Goal: Task Accomplishment & Management: Complete application form

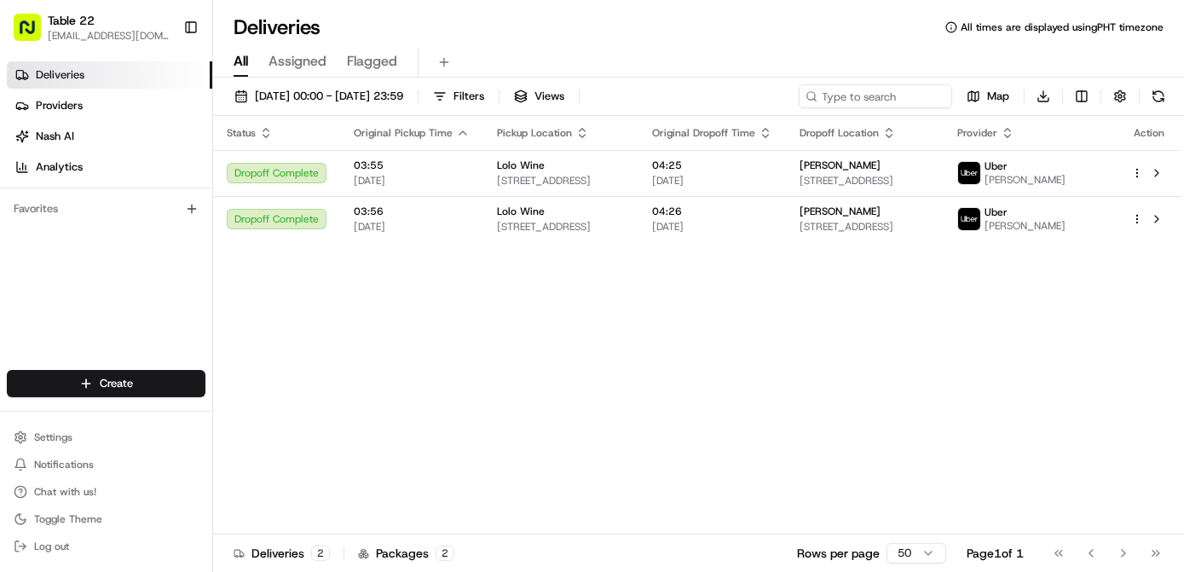
click at [997, 324] on div "Status Original Pickup Time Pickup Location Original Dropoff Time Dropoff Locat…" at bounding box center [696, 325] width 967 height 418
click at [399, 96] on span "[DATE] 00:00 - [DATE] 23:59" at bounding box center [329, 96] width 148 height 15
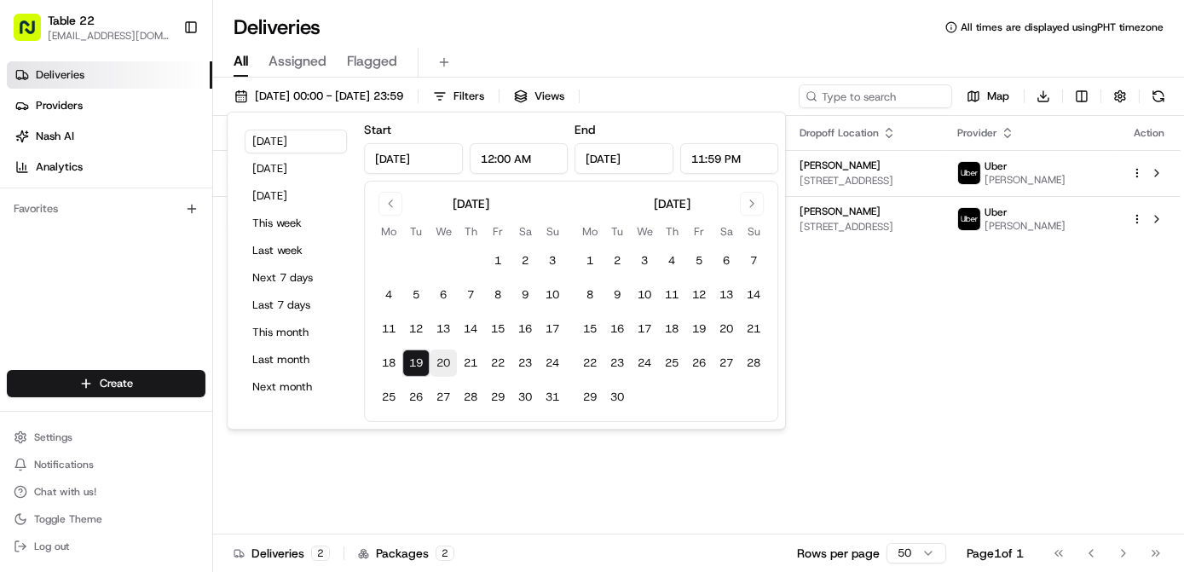
click at [447, 366] on button "20" at bounding box center [442, 362] width 27 height 27
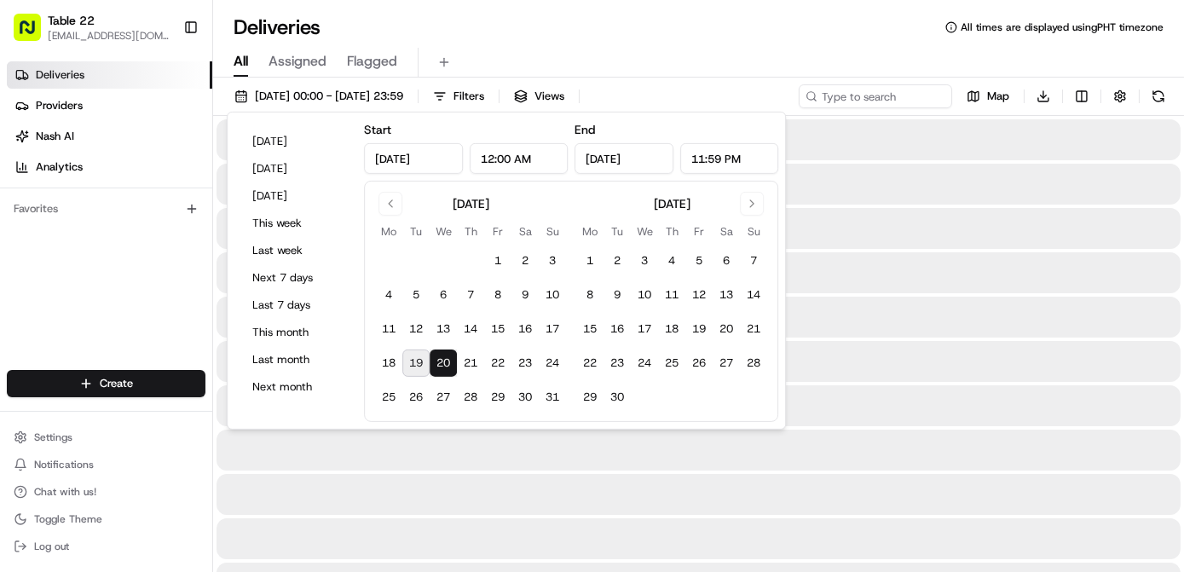
type input "Aug 20, 2025"
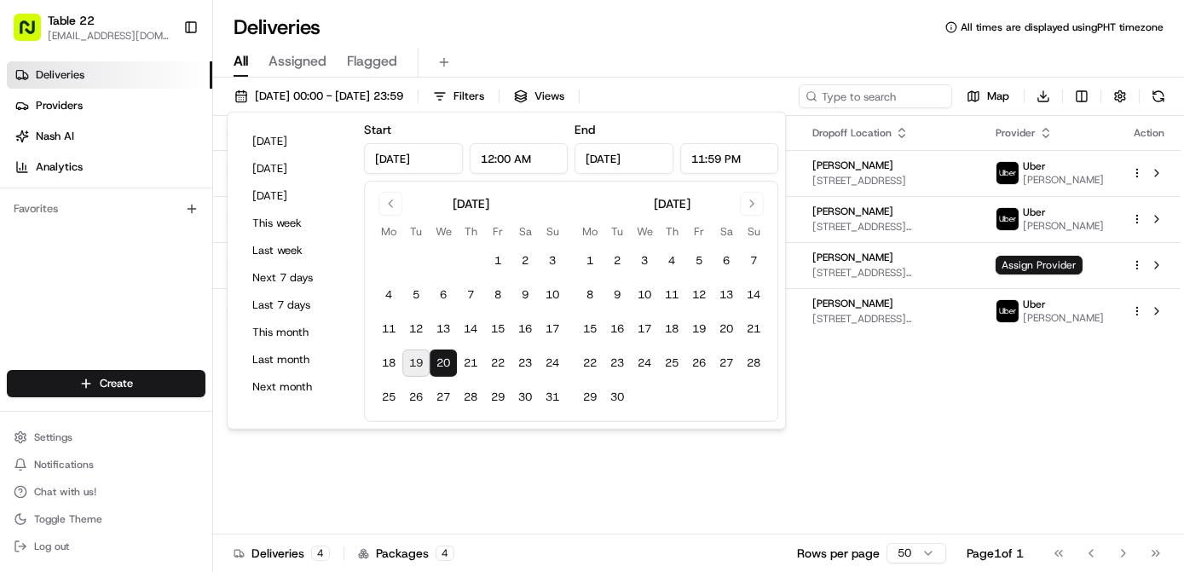
click at [411, 355] on button "19" at bounding box center [415, 362] width 27 height 27
type input "Aug 19, 2025"
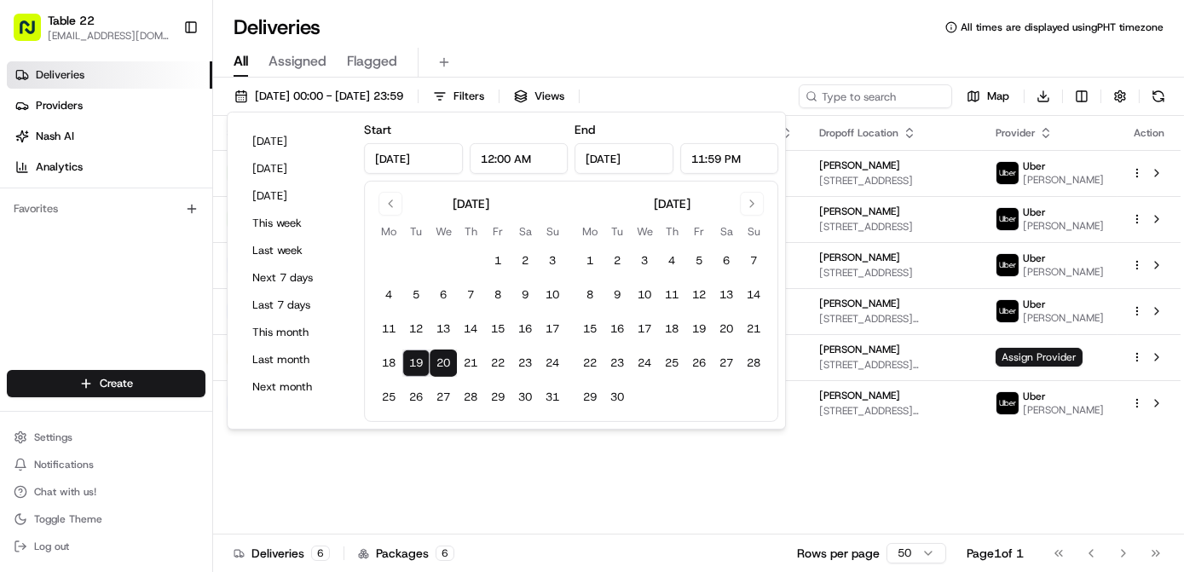
click at [614, 479] on div "Status Original Pickup Time Pickup Location Original Dropoff Time Dropoff Locat…" at bounding box center [696, 325] width 967 height 418
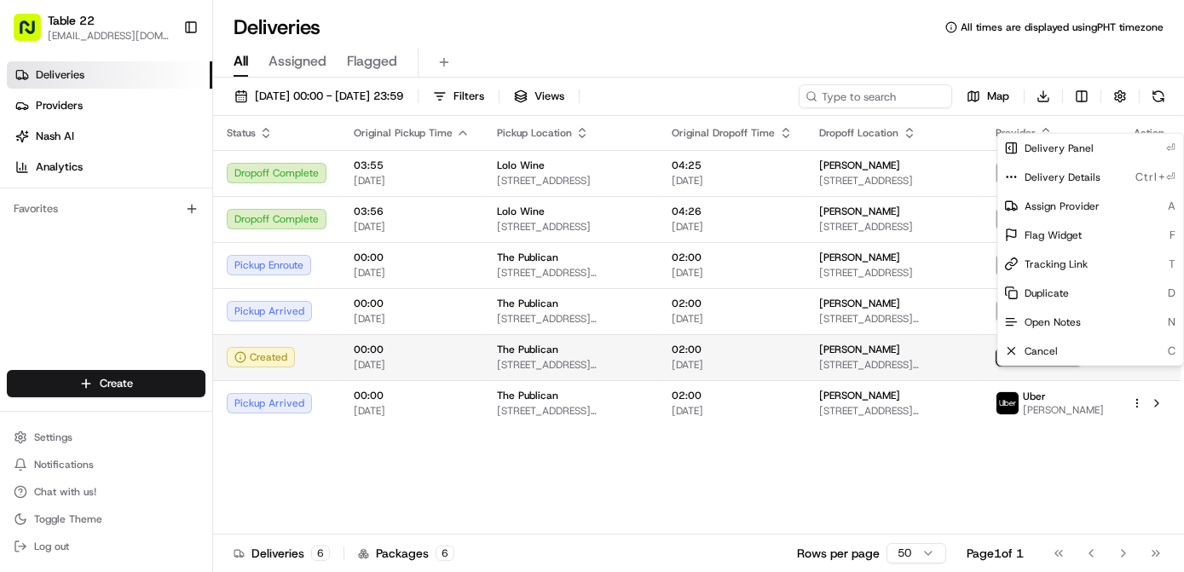
click at [1138, 375] on html "Table 22 nikos@table22.com Toggle Sidebar Deliveries Providers Nash AI Analytic…" at bounding box center [592, 286] width 1184 height 572
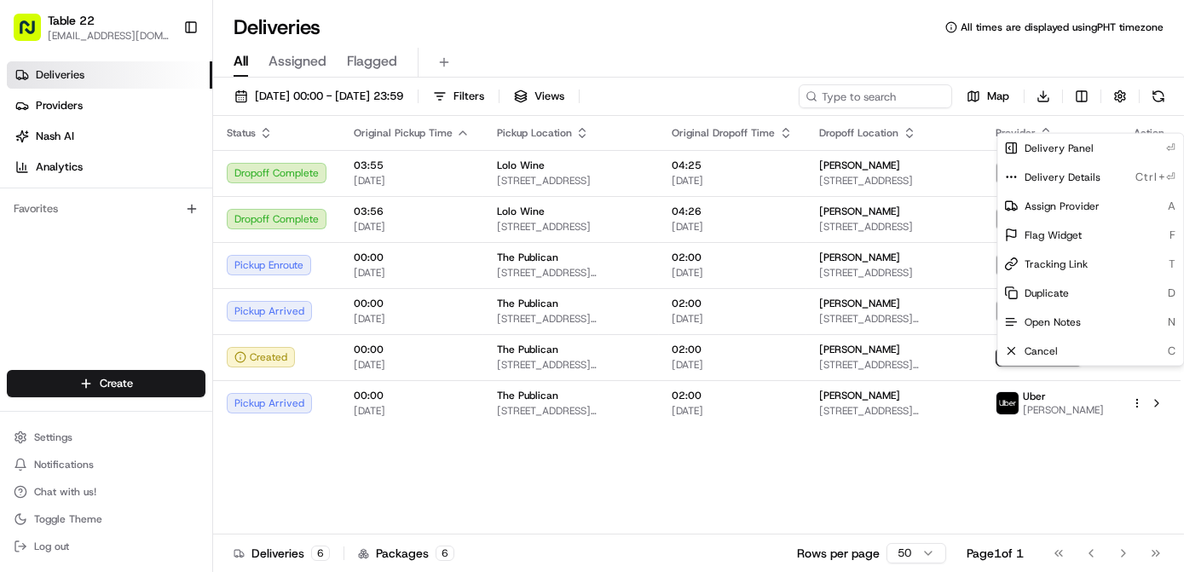
click at [1044, 376] on html "Table 22 nikos@table22.com Toggle Sidebar Deliveries Providers Nash AI Analytic…" at bounding box center [592, 286] width 1184 height 572
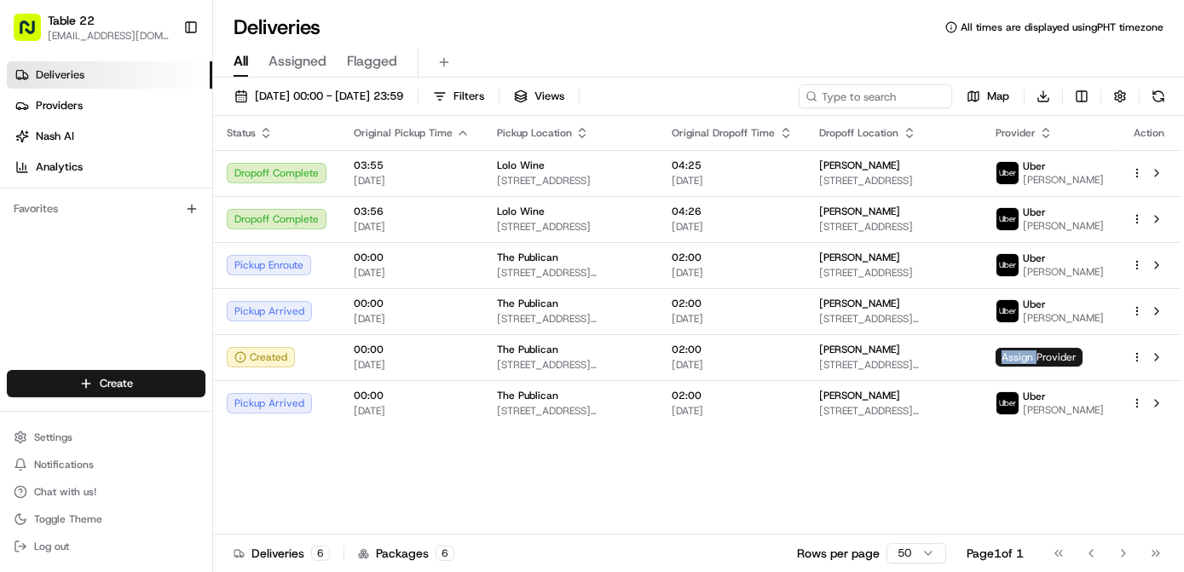
click at [1044, 366] on span "Assign Provider" at bounding box center [1038, 357] width 87 height 19
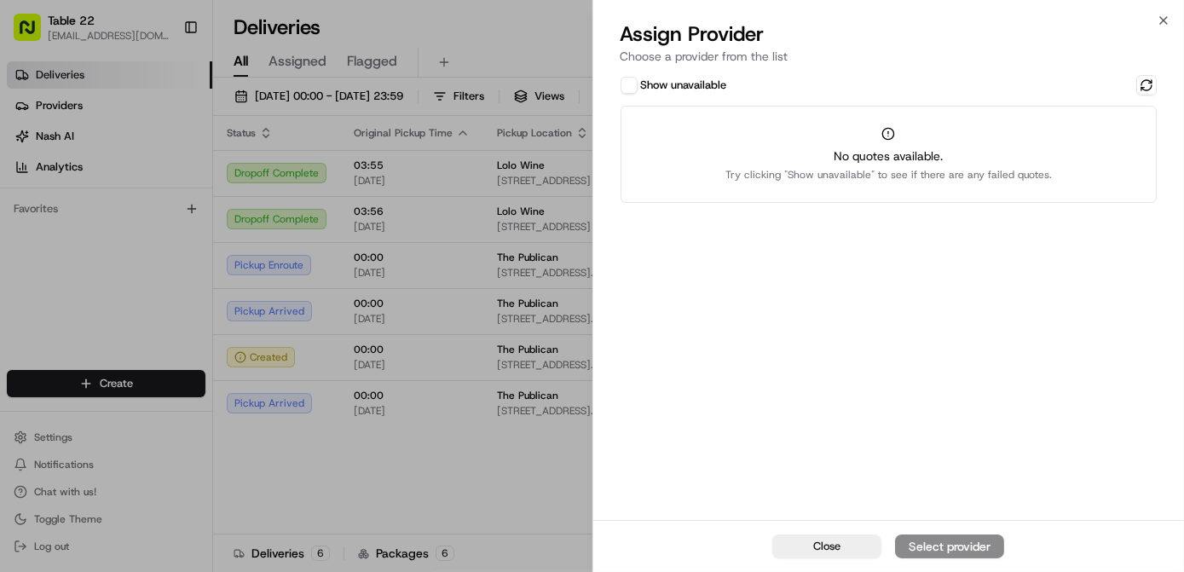
click at [629, 84] on button "Show unavailable" at bounding box center [628, 85] width 17 height 17
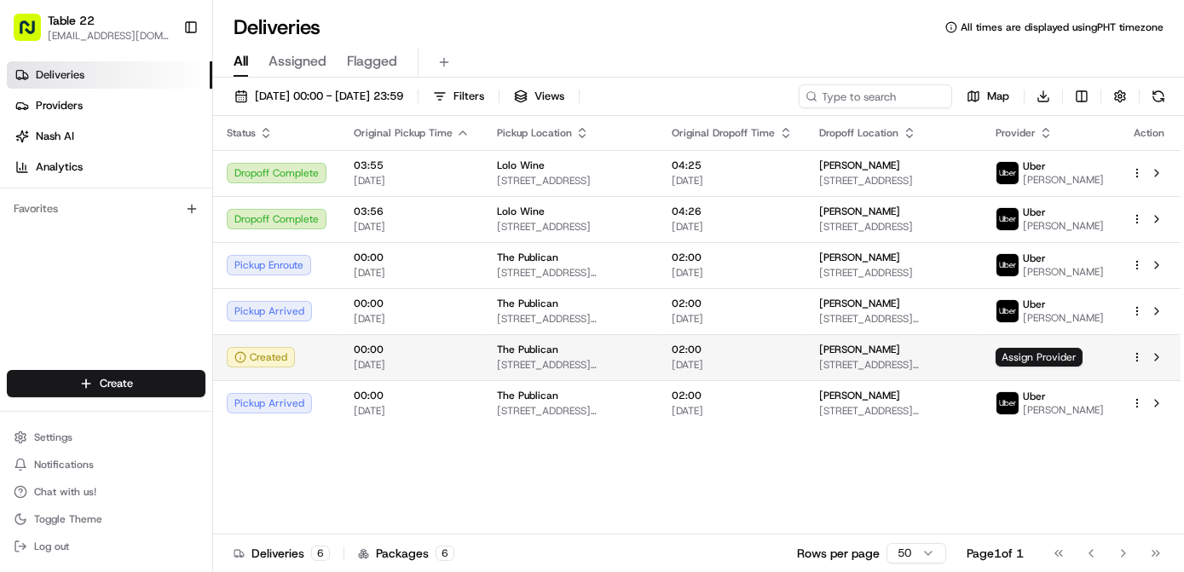
click at [1138, 376] on html "Table 22 nikos@table22.com Toggle Sidebar Deliveries Providers Nash AI Analytic…" at bounding box center [592, 286] width 1184 height 572
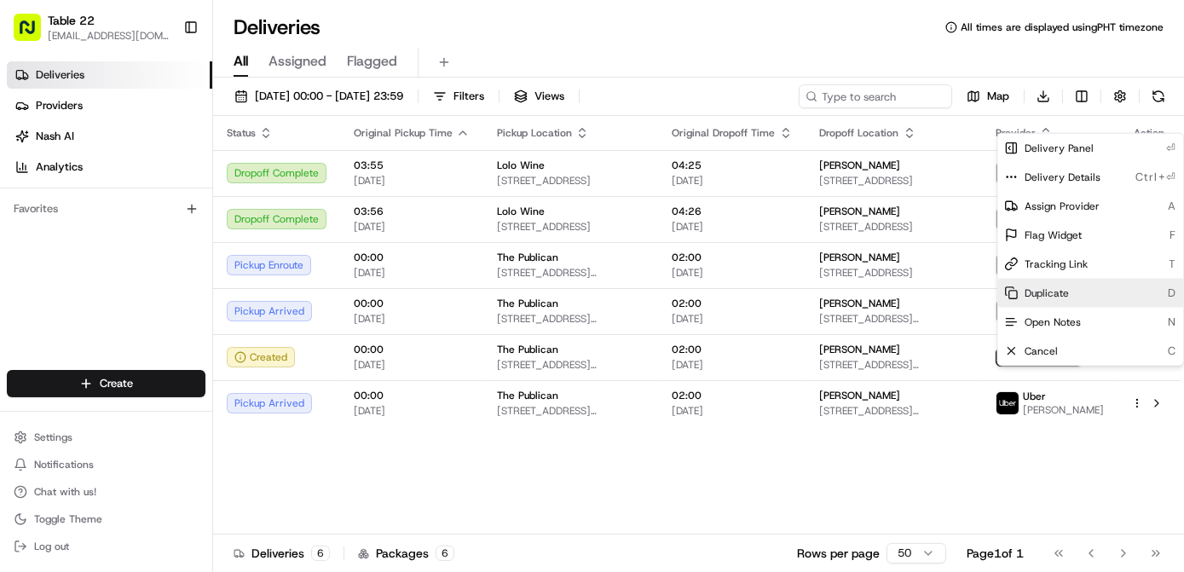
click at [1072, 290] on div "Duplicate D" at bounding box center [1090, 293] width 186 height 29
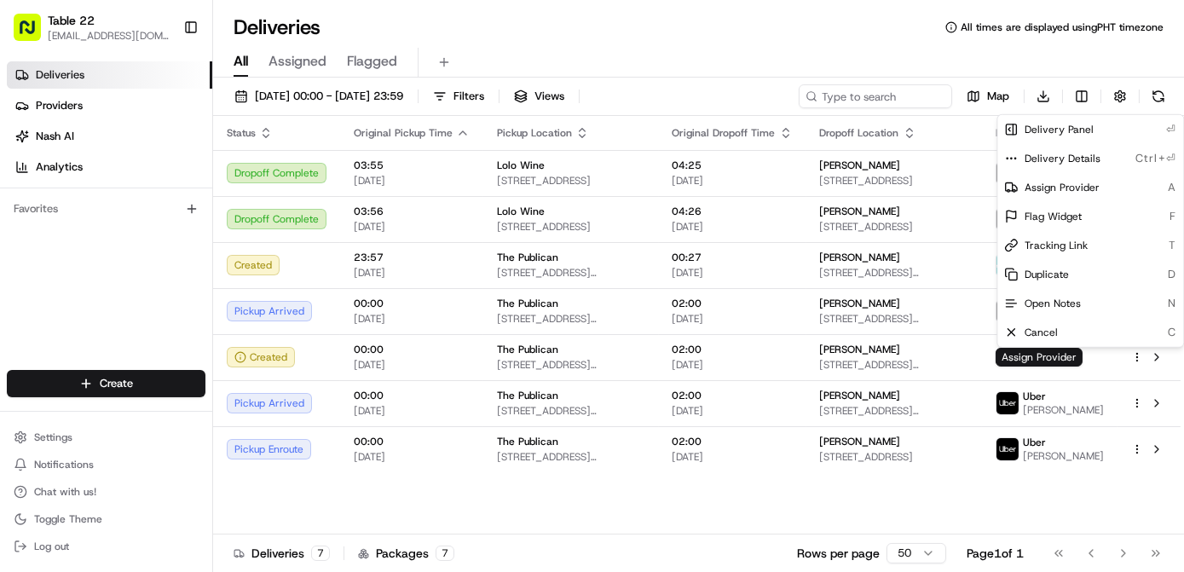
click at [772, 515] on html "Table 22 nikos@table22.com Toggle Sidebar Deliveries Providers Nash AI Analytic…" at bounding box center [592, 286] width 1184 height 572
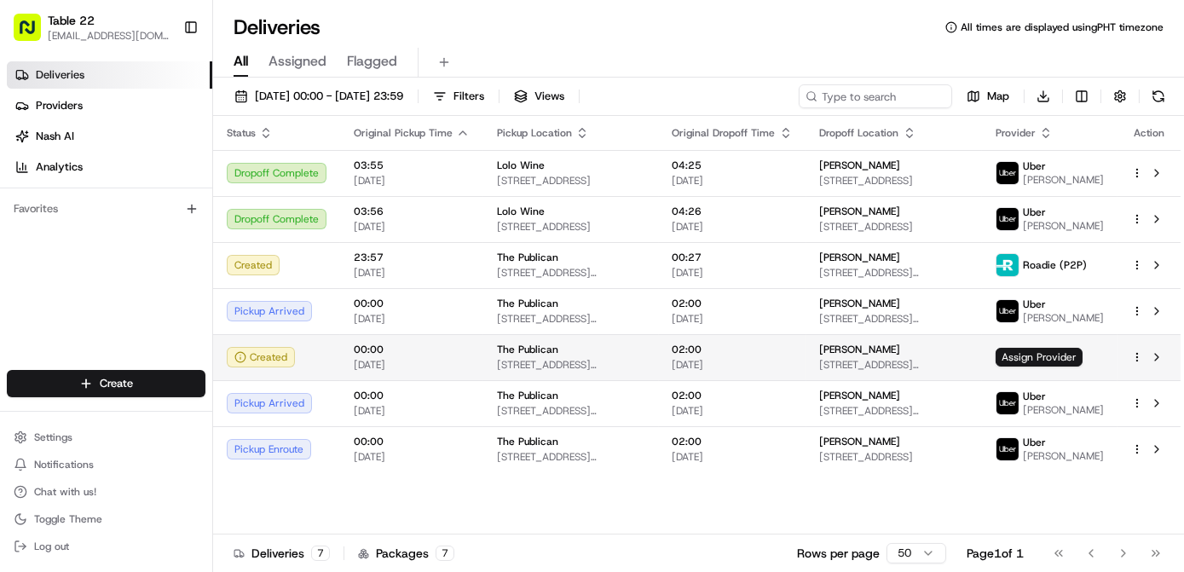
click at [1136, 364] on div at bounding box center [1149, 357] width 36 height 20
click at [1135, 354] on html "Table 22 nikos@table22.com Toggle Sidebar Deliveries Providers Nash AI Analytic…" at bounding box center [592, 286] width 1184 height 572
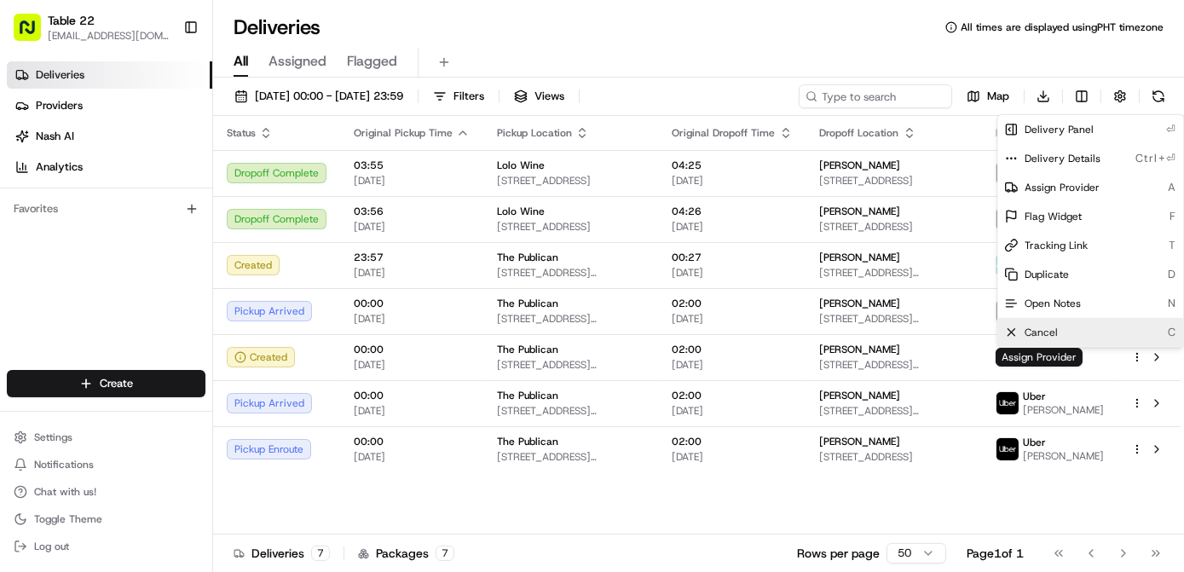
click at [1064, 326] on div "Cancel C" at bounding box center [1090, 332] width 186 height 29
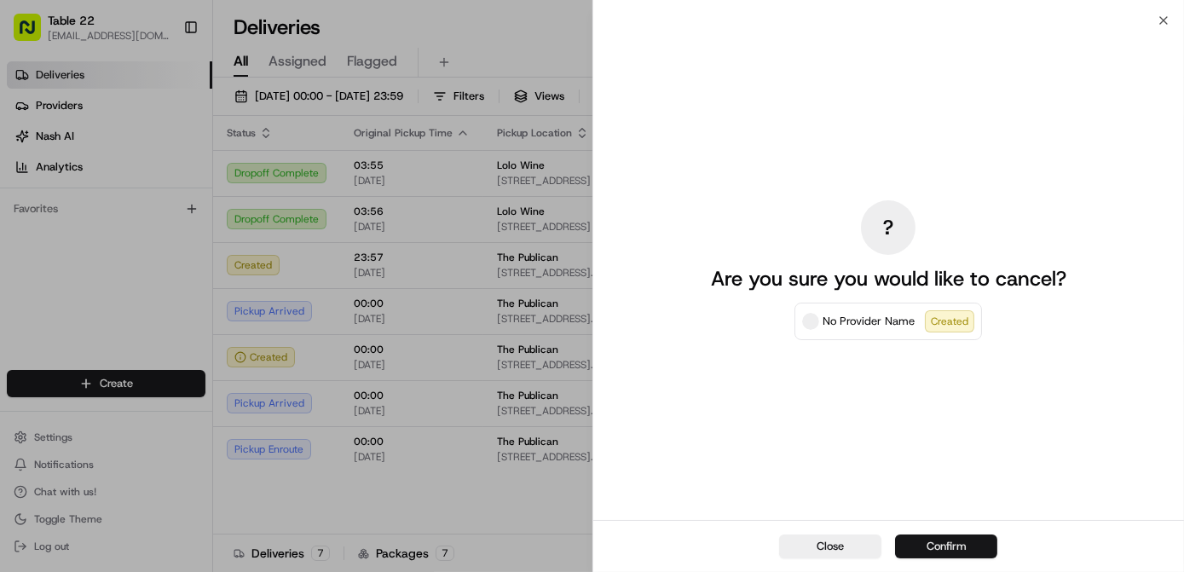
click at [948, 549] on button "Confirm" at bounding box center [946, 546] width 102 height 24
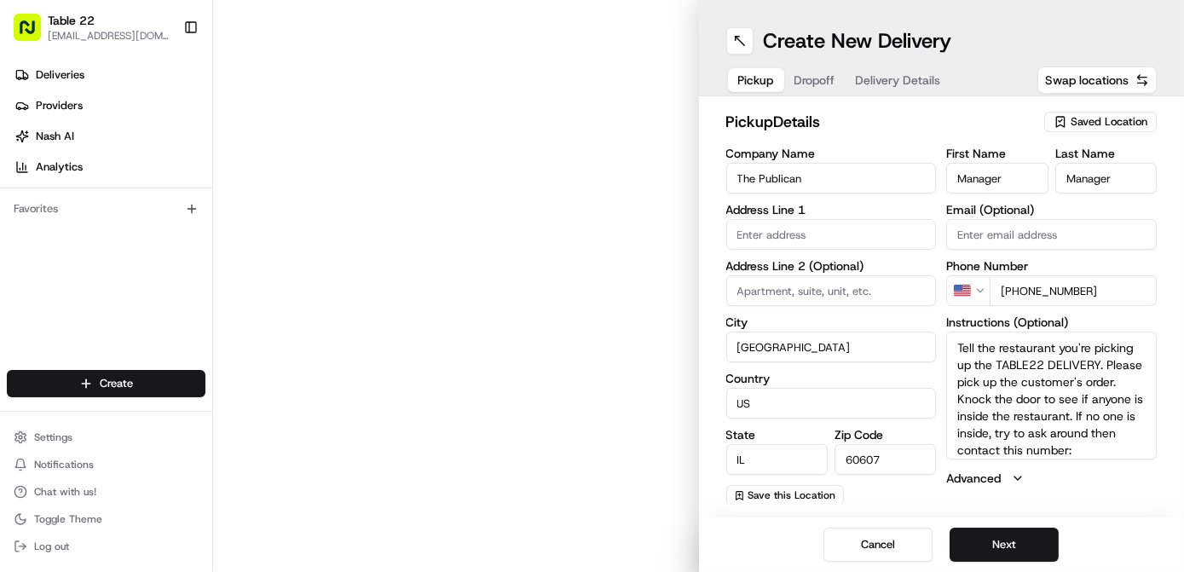
type input "[STREET_ADDRESS][PERSON_NAME]"
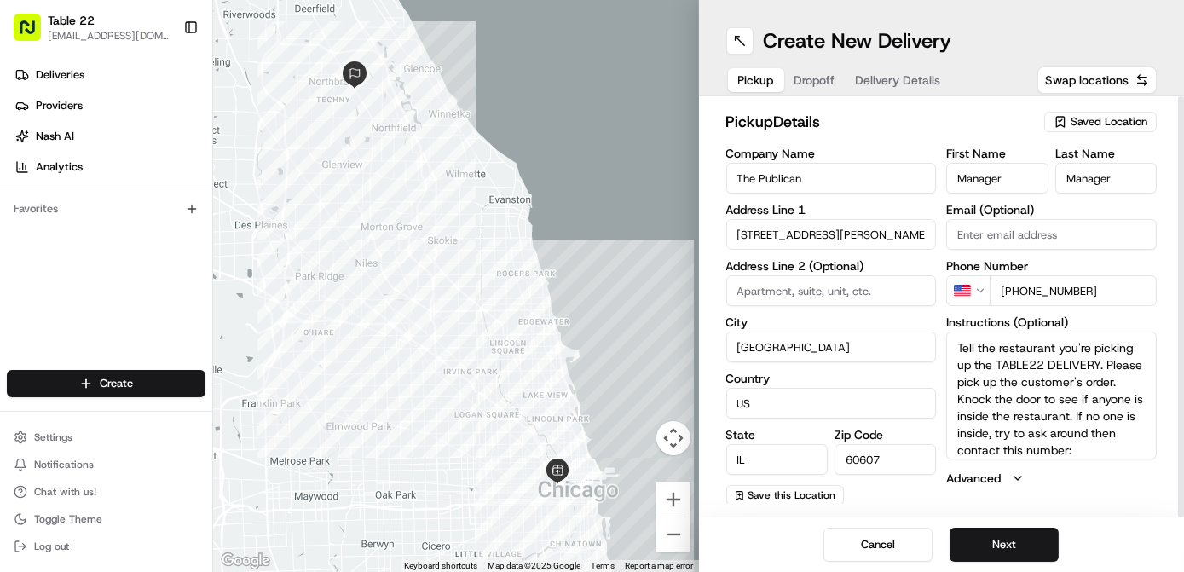
click at [820, 83] on span "Dropoff" at bounding box center [814, 80] width 41 height 17
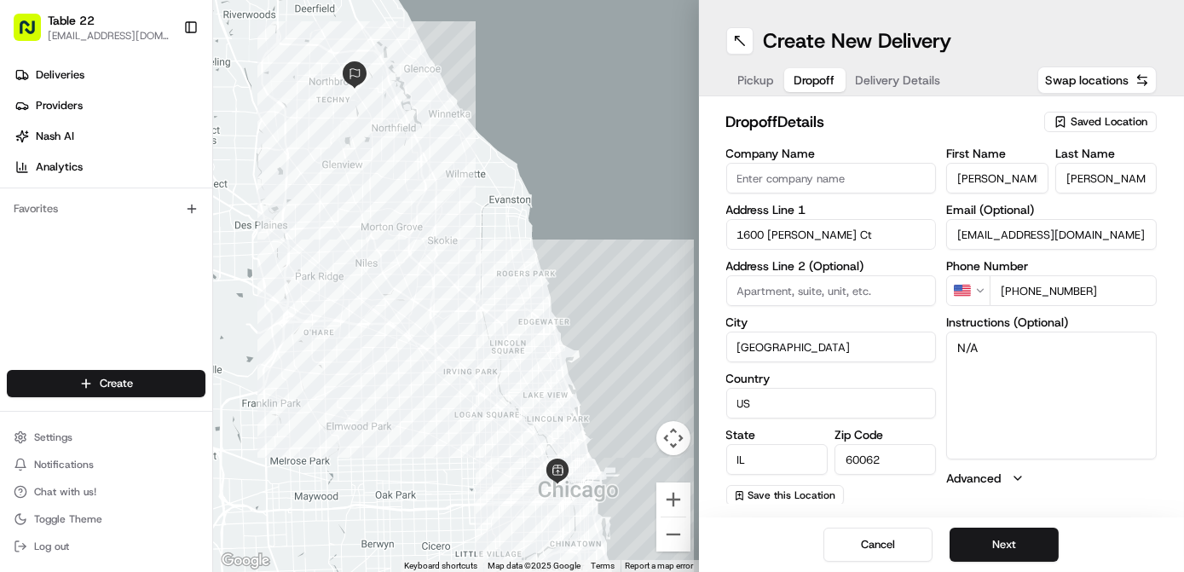
click at [902, 75] on span "Delivery Details" at bounding box center [898, 80] width 85 height 17
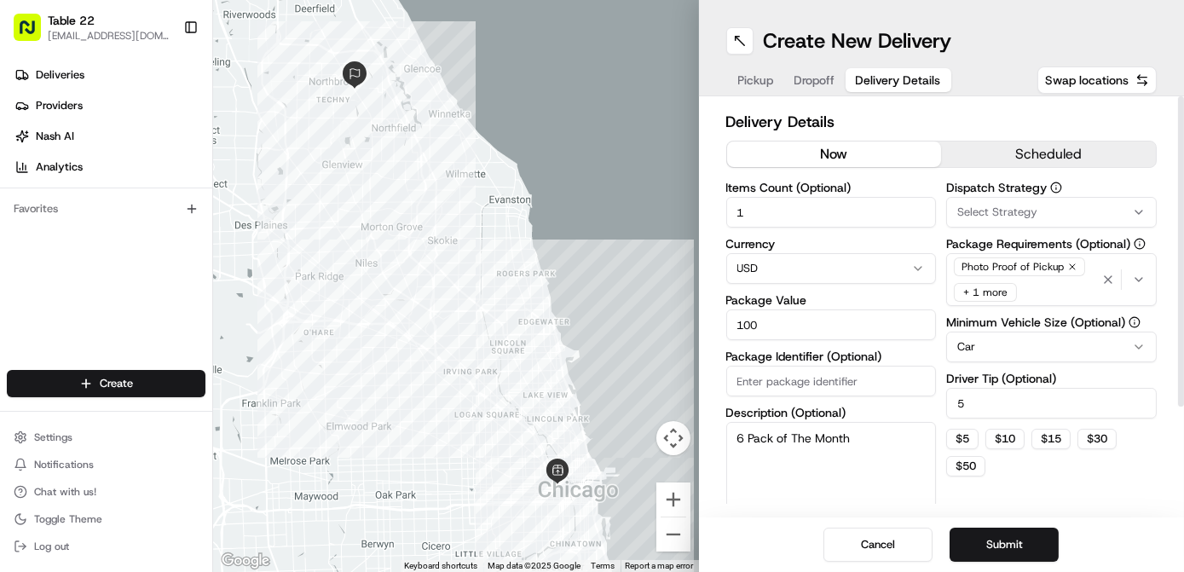
click at [1029, 199] on button "Select Strategy" at bounding box center [1051, 212] width 210 height 31
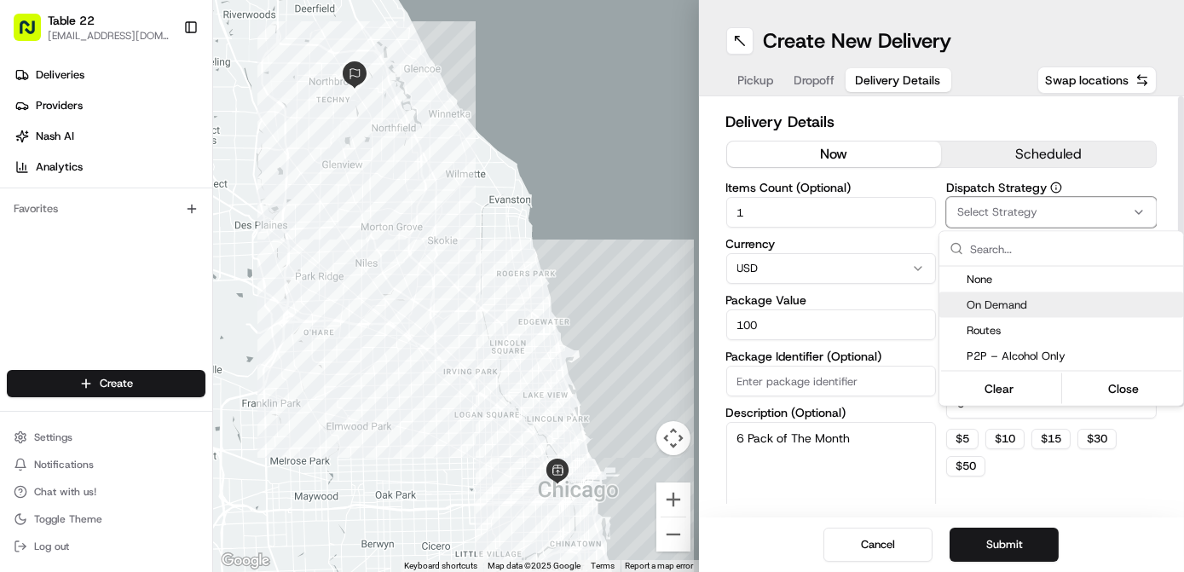
click at [1016, 308] on span "On Demand" at bounding box center [1071, 304] width 210 height 15
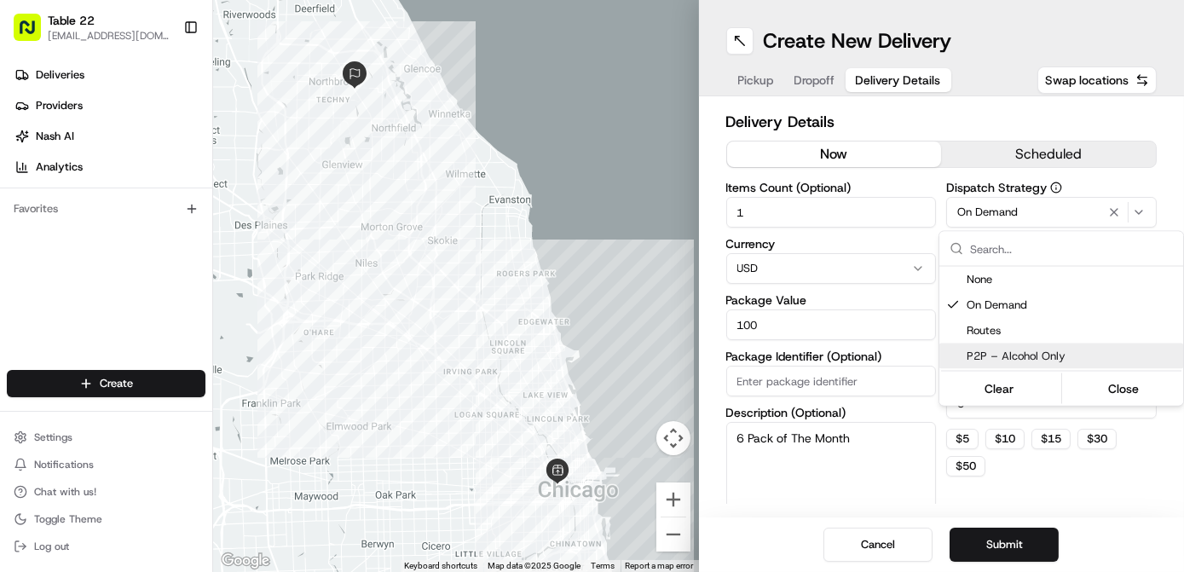
click at [1012, 478] on html "Table 22 nikos@table22.com Toggle Sidebar Deliveries Providers Nash AI Analytic…" at bounding box center [592, 286] width 1184 height 572
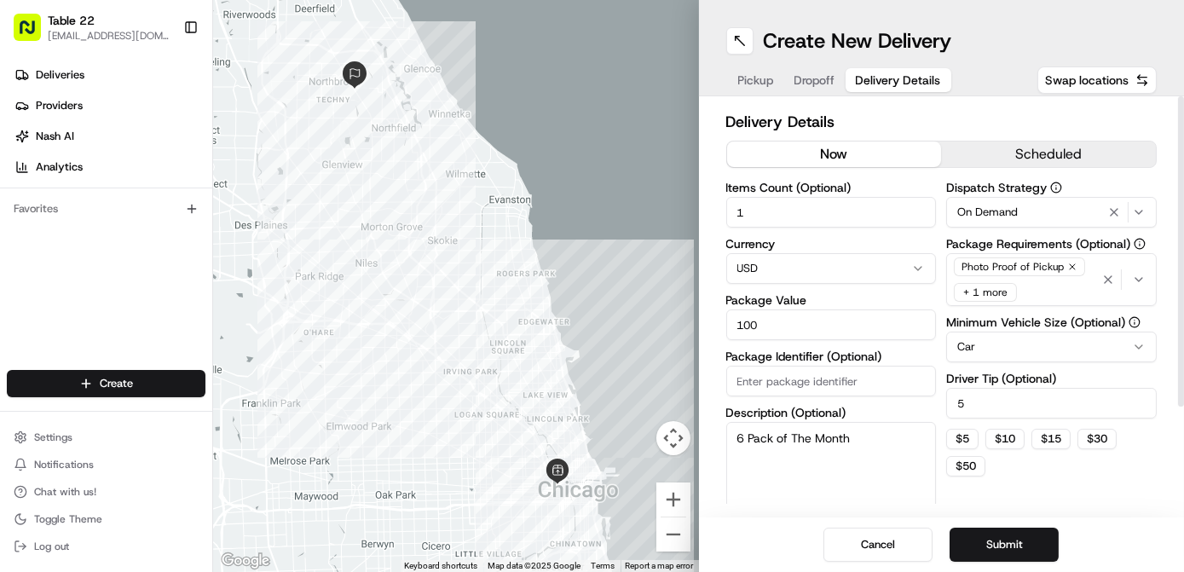
click at [1069, 263] on icon "button" at bounding box center [1072, 267] width 10 height 10
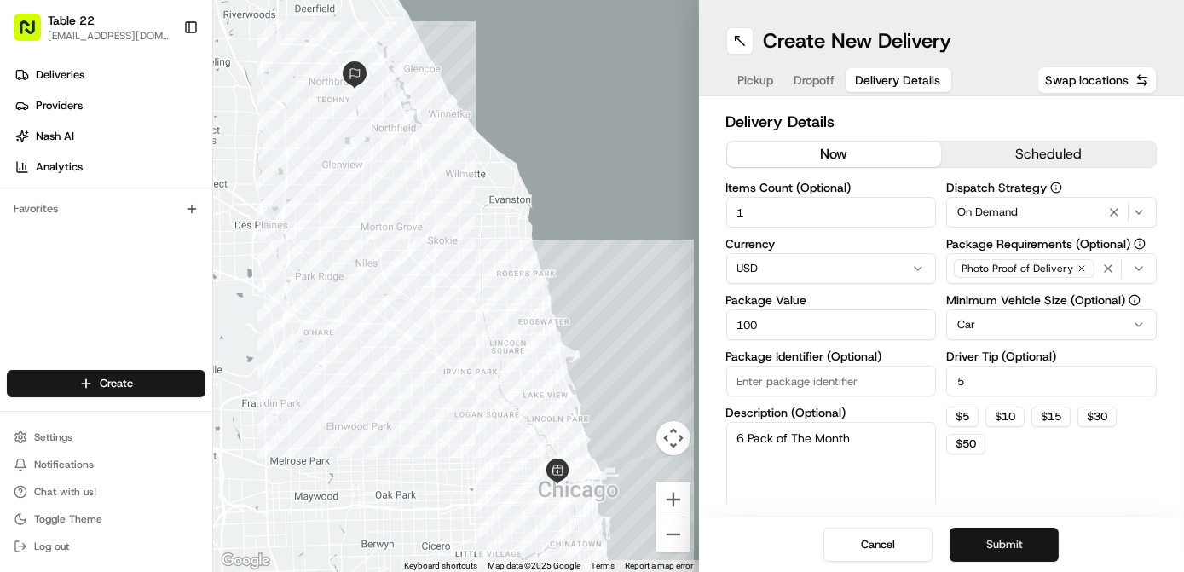
click at [1006, 542] on button "Submit" at bounding box center [1003, 544] width 109 height 34
